Goal: Information Seeking & Learning: Find specific page/section

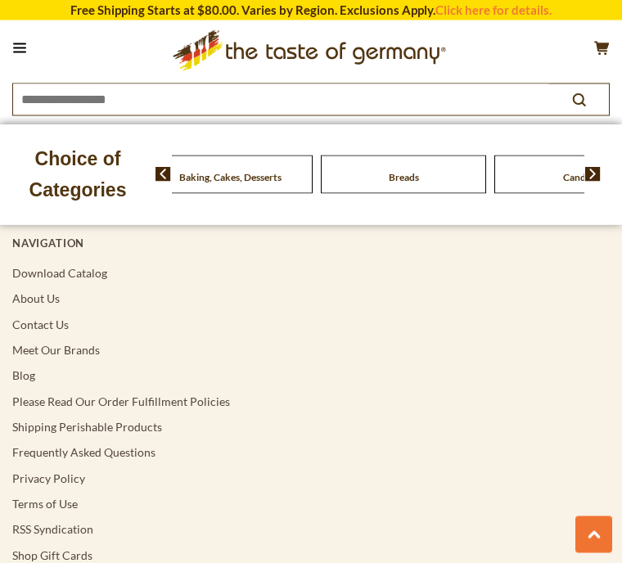
scroll to position [3448, 0]
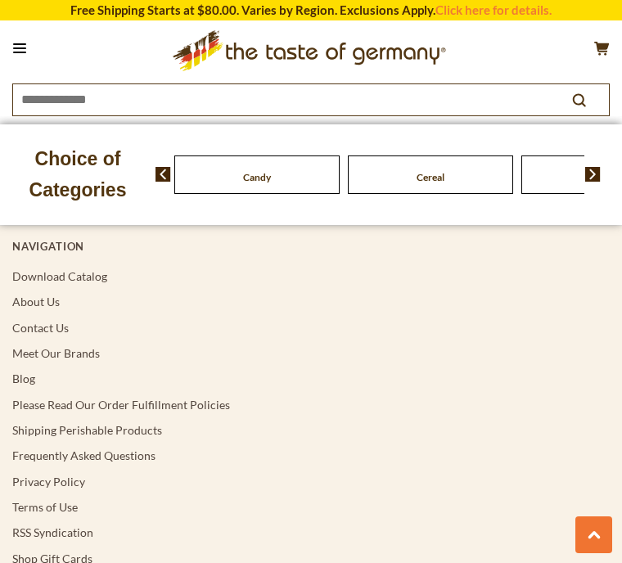
click at [340, 182] on div "Candy" at bounding box center [256, 174] width 165 height 38
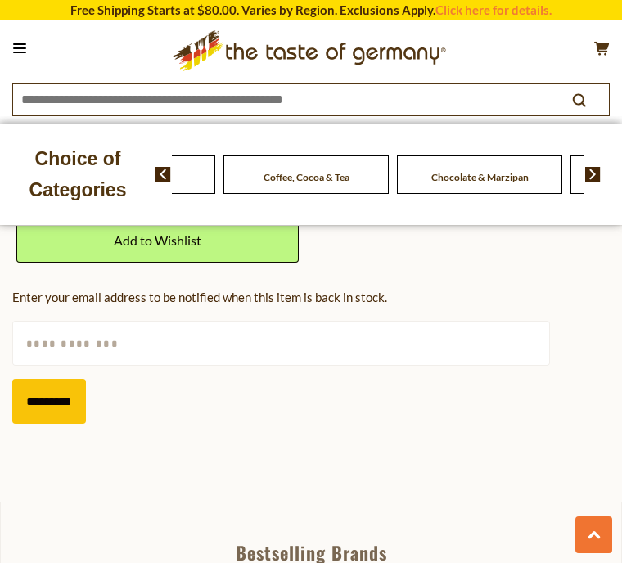
scroll to position [1020, 0]
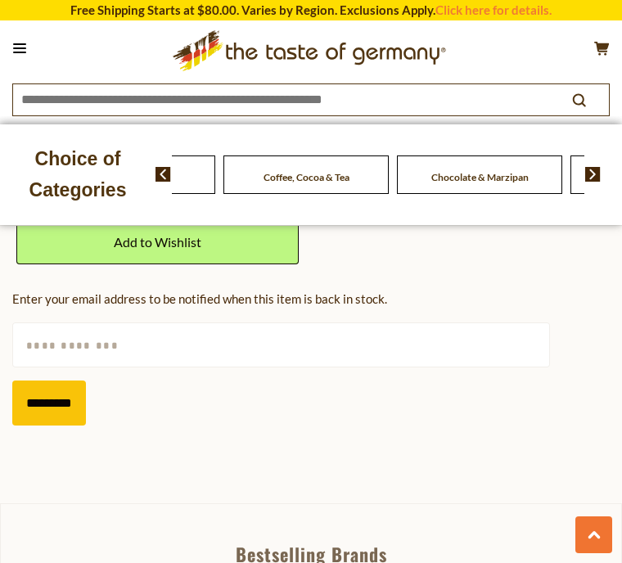
click at [20, 44] on button at bounding box center [19, 48] width 23 height 23
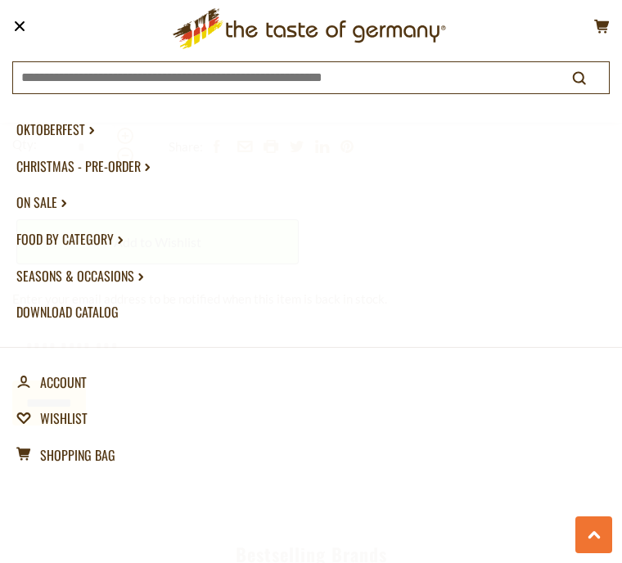
click at [135, 170] on link "Christmas - PRE-ORDER dropdown_arrow" at bounding box center [310, 166] width 589 height 37
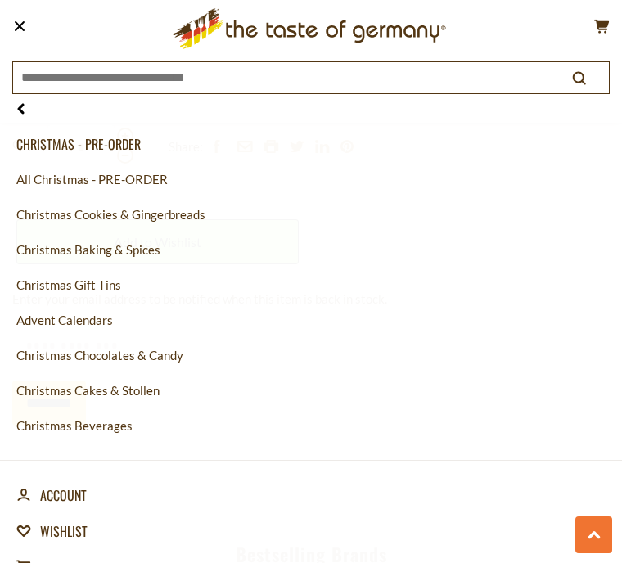
click at [201, 212] on link "Christmas Cookies & Gingerbreads" at bounding box center [310, 214] width 589 height 35
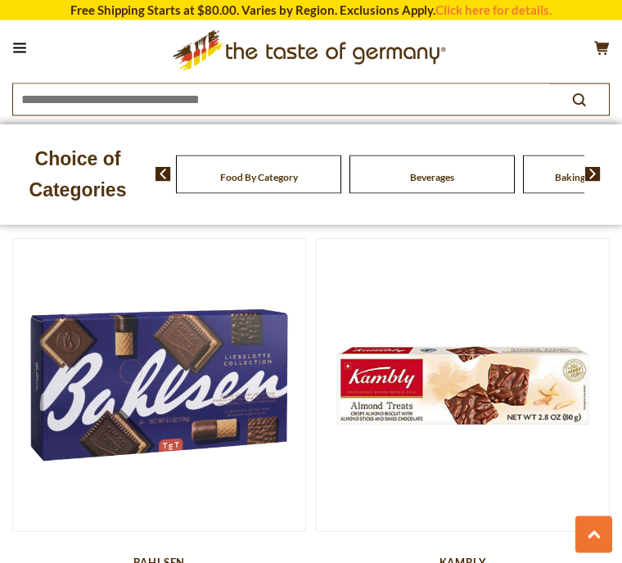
scroll to position [3305, 0]
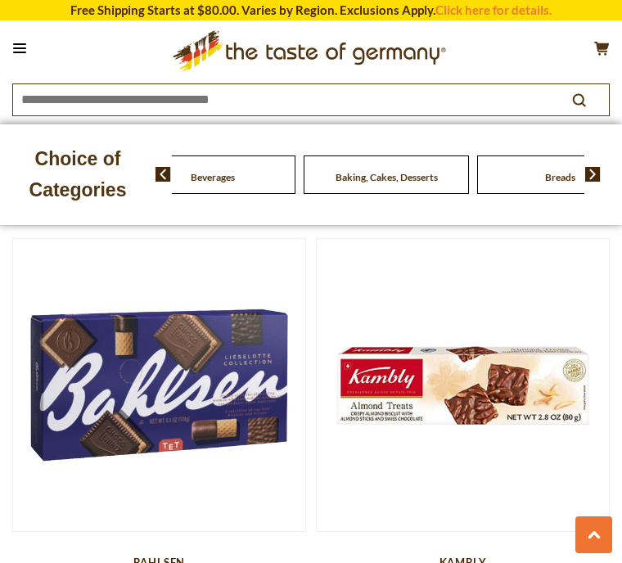
click at [291, 169] on div "Beverages" at bounding box center [212, 174] width 165 height 38
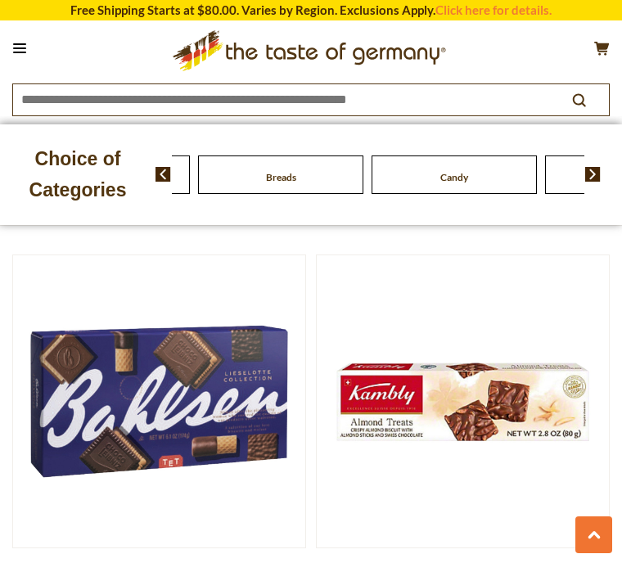
scroll to position [3265, 0]
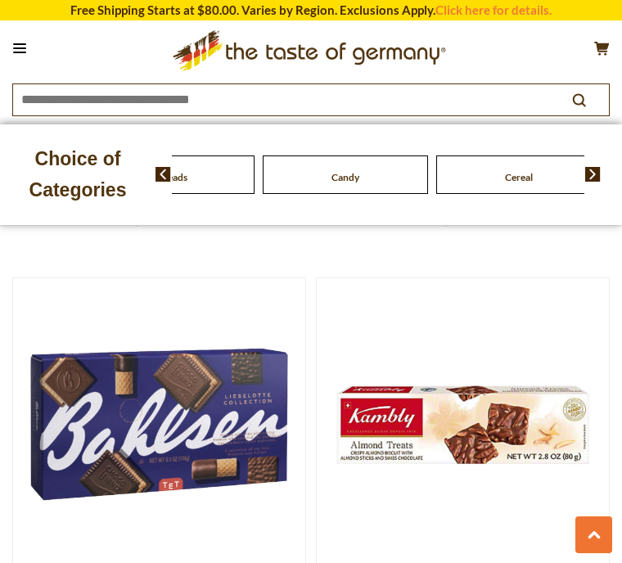
click at [614, 169] on div "Food By Category Beverages Baking, Cakes, Desserts Breads Candy Cereal Cookies …" at bounding box center [388, 174] width 466 height 39
click at [599, 178] on img at bounding box center [593, 174] width 16 height 15
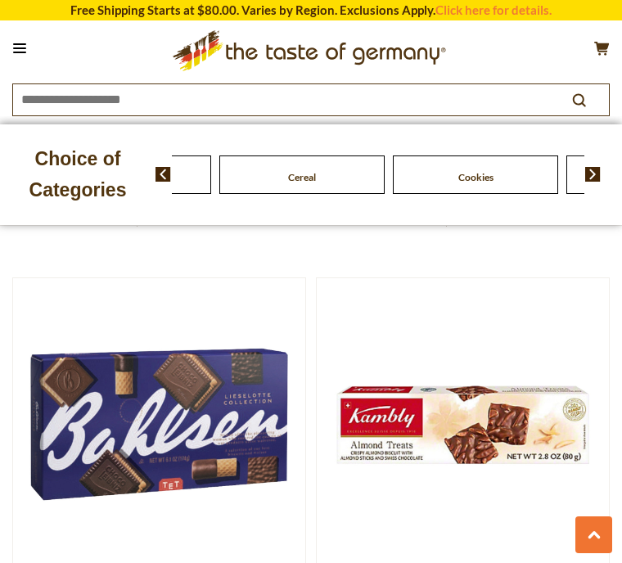
click at [609, 173] on div "Food By Category Beverages Baking, Cakes, Desserts Breads Candy Cereal Cookies …" at bounding box center [388, 174] width 466 height 39
click at [611, 181] on div "Food By Category Beverages Baking, Cakes, Desserts Breads Candy Cereal Cookies …" at bounding box center [388, 174] width 466 height 39
click at [614, 180] on div "Food By Category Beverages Baking, Cakes, Desserts Breads Candy Cereal Cookies …" at bounding box center [388, 174] width 466 height 39
click at [611, 178] on div "Food By Category Beverages Baking, Cakes, Desserts Breads Candy Cereal Cookies …" at bounding box center [388, 174] width 466 height 39
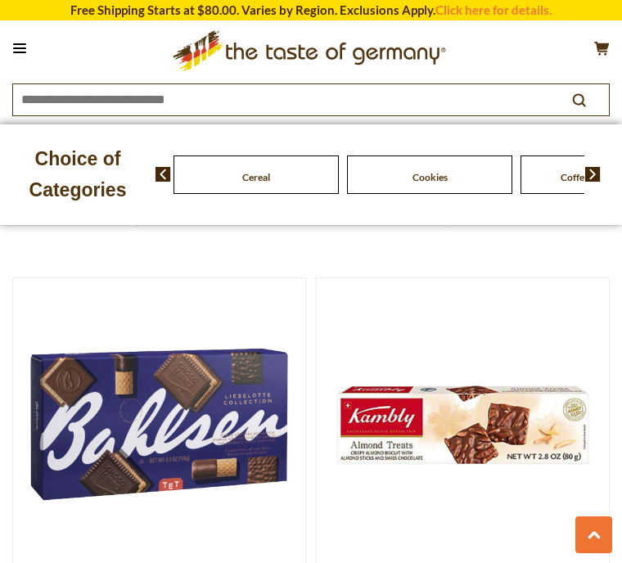
click at [165, 164] on div "Candy" at bounding box center [82, 174] width 165 height 38
click at [166, 162] on div "Cereal" at bounding box center [83, 174] width 165 height 38
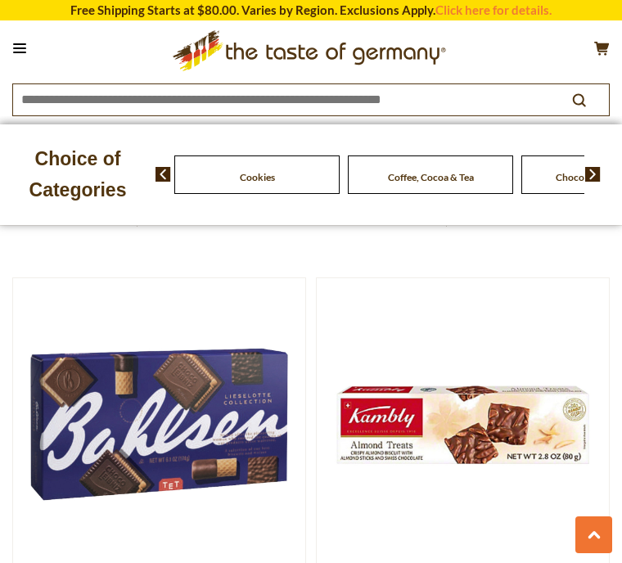
click at [615, 188] on div "Food By Category Beverages Baking, Cakes, Desserts Breads Candy Cereal Cookies …" at bounding box center [388, 174] width 466 height 39
click at [597, 97] on button "search_icon" at bounding box center [579, 99] width 60 height 22
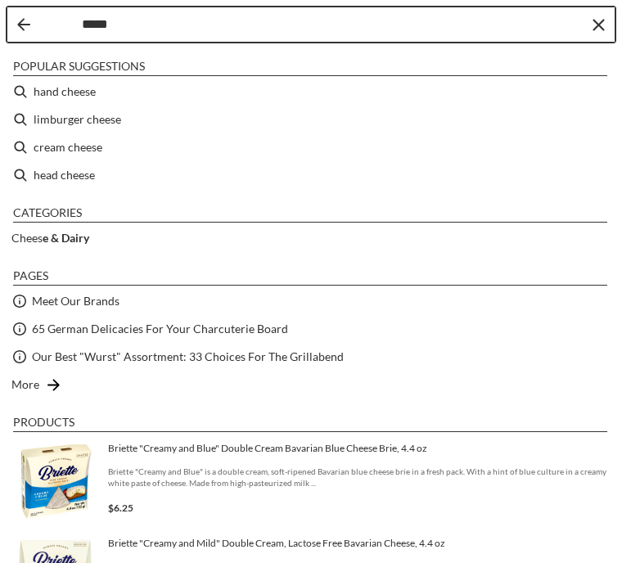
type input "******"
click at [92, 89] on li "hand cheese" at bounding box center [311, 92] width 609 height 28
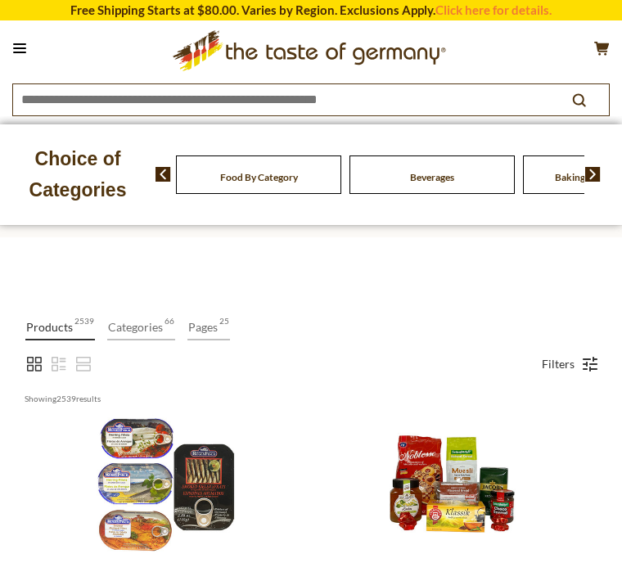
type input "**********"
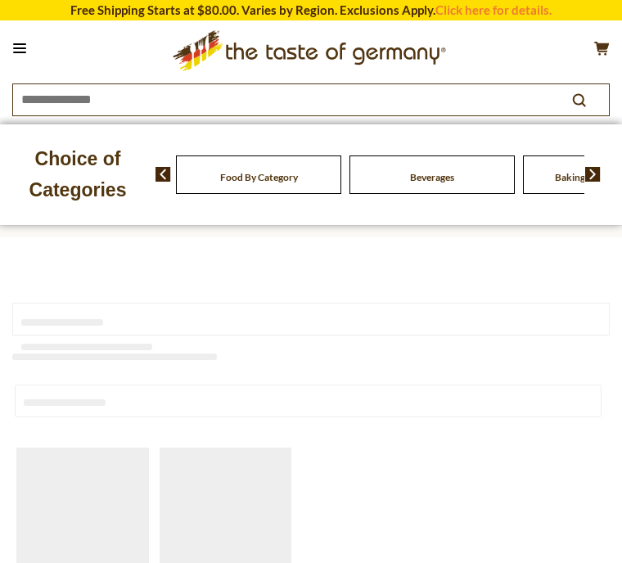
type input "**********"
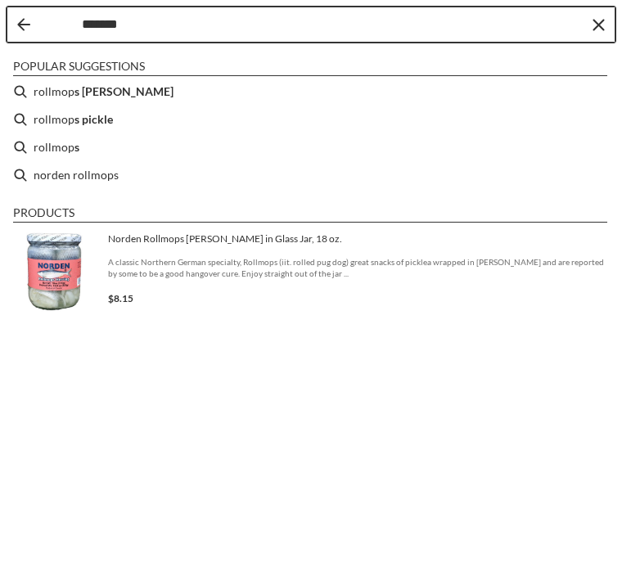
type input "********"
click at [128, 91] on li "rollmops herring" at bounding box center [311, 92] width 609 height 28
type input "**********"
